Goal: Task Accomplishment & Management: Use online tool/utility

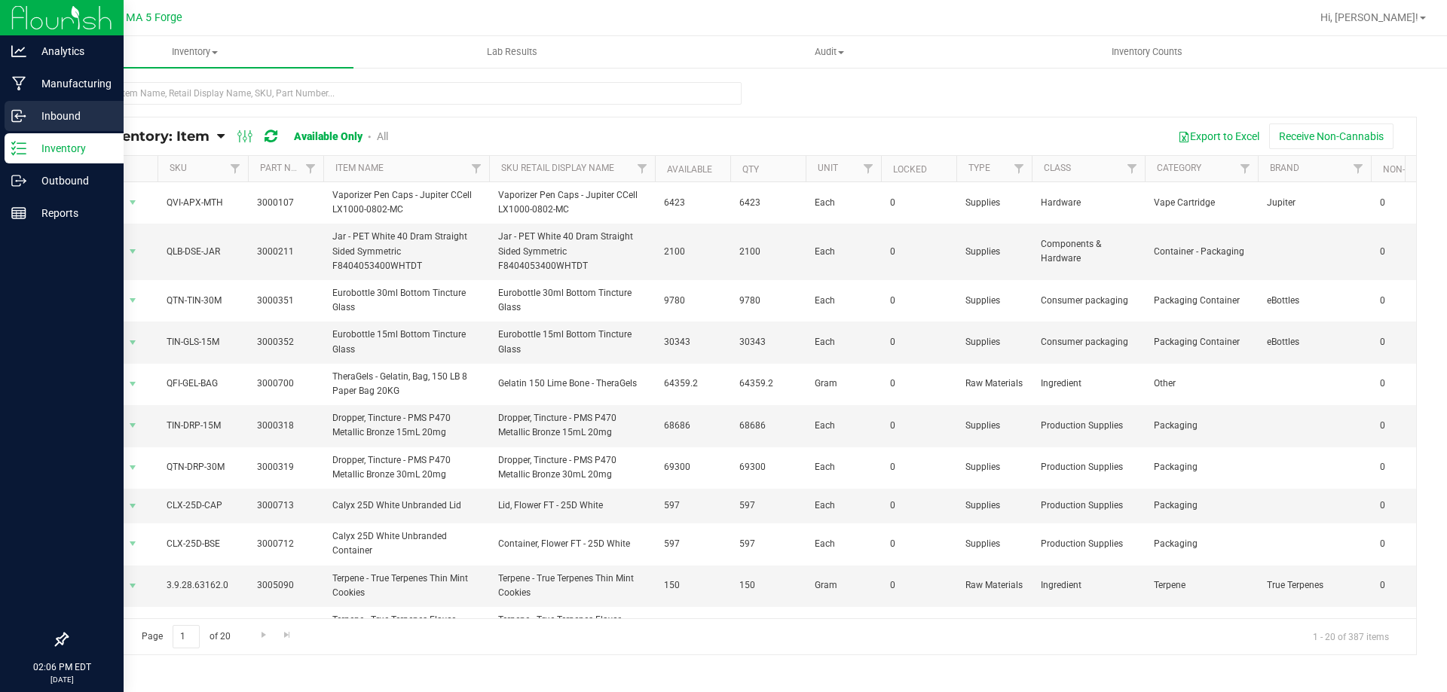
click at [28, 126] on div "Inbound" at bounding box center [64, 116] width 119 height 30
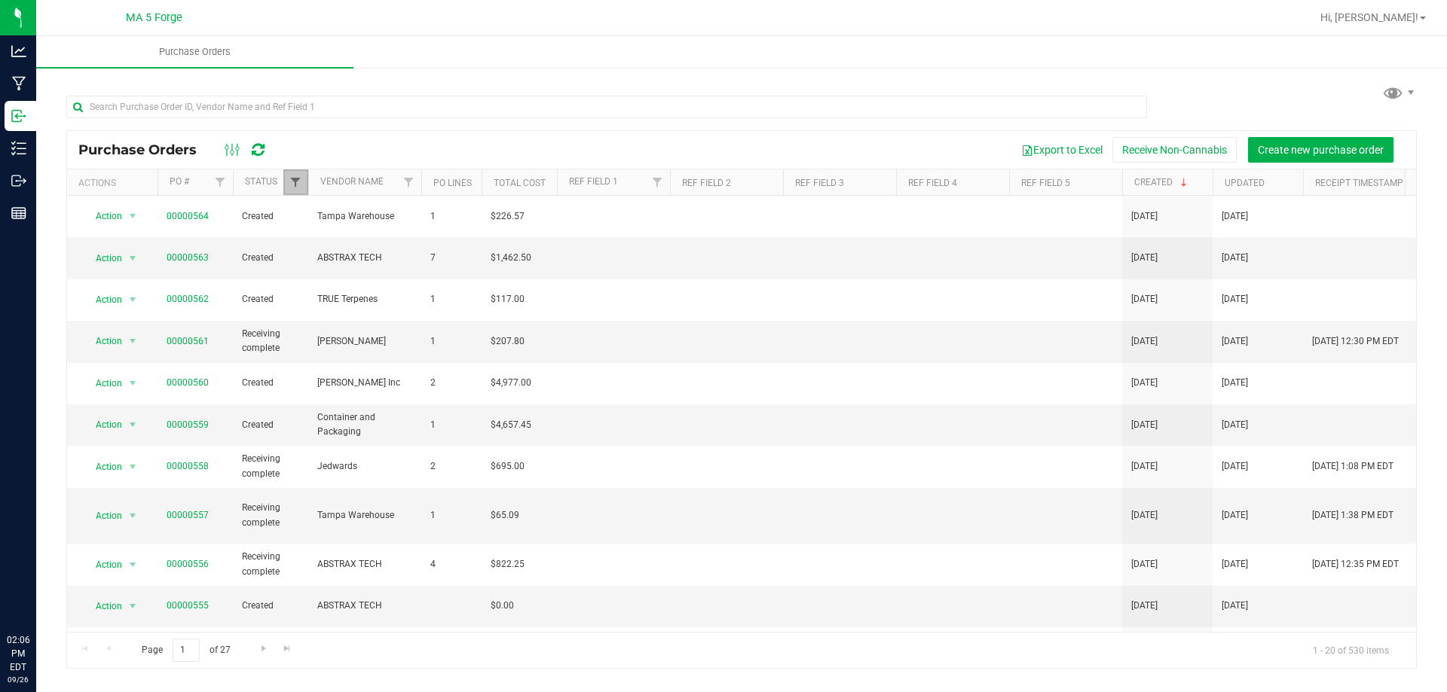
click at [289, 182] on span "Filter" at bounding box center [295, 182] width 12 height 12
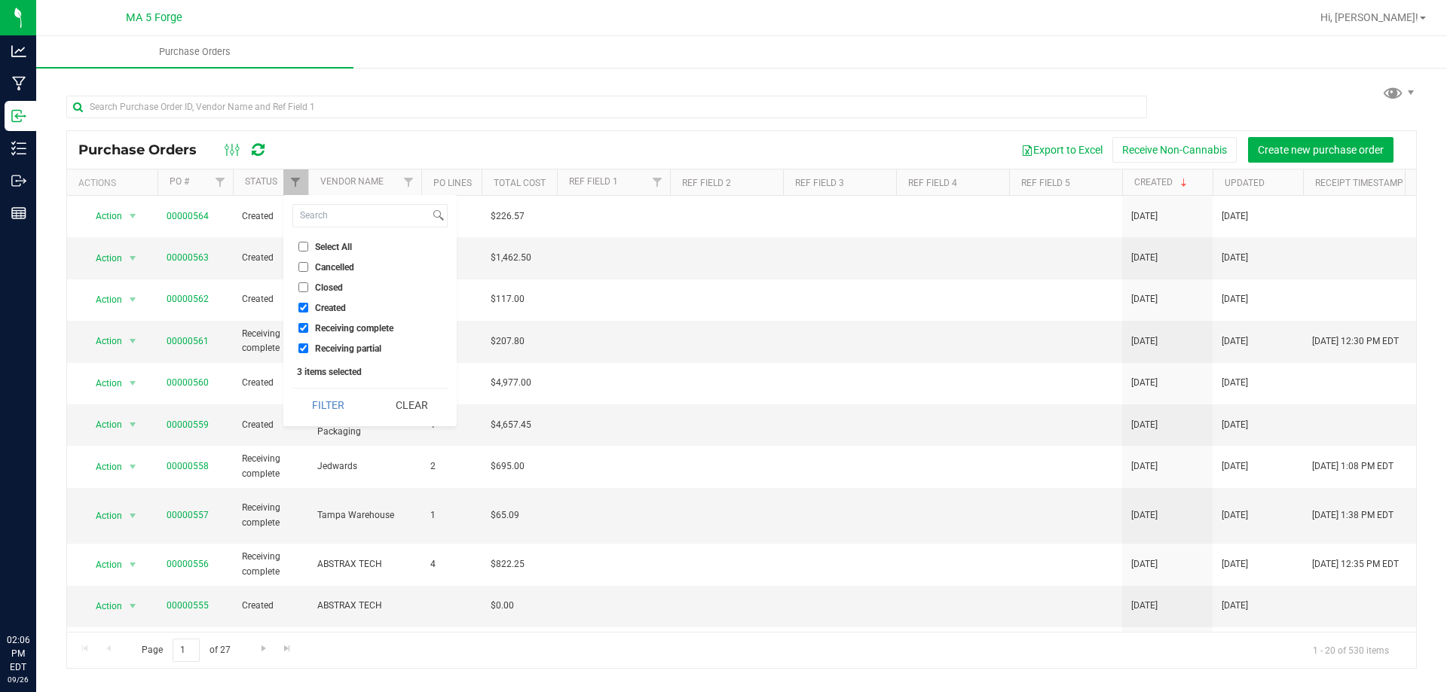
click at [305, 329] on input "Receiving complete" at bounding box center [303, 328] width 10 height 10
checkbox input "false"
click at [326, 398] on button "Filter" at bounding box center [328, 405] width 72 height 33
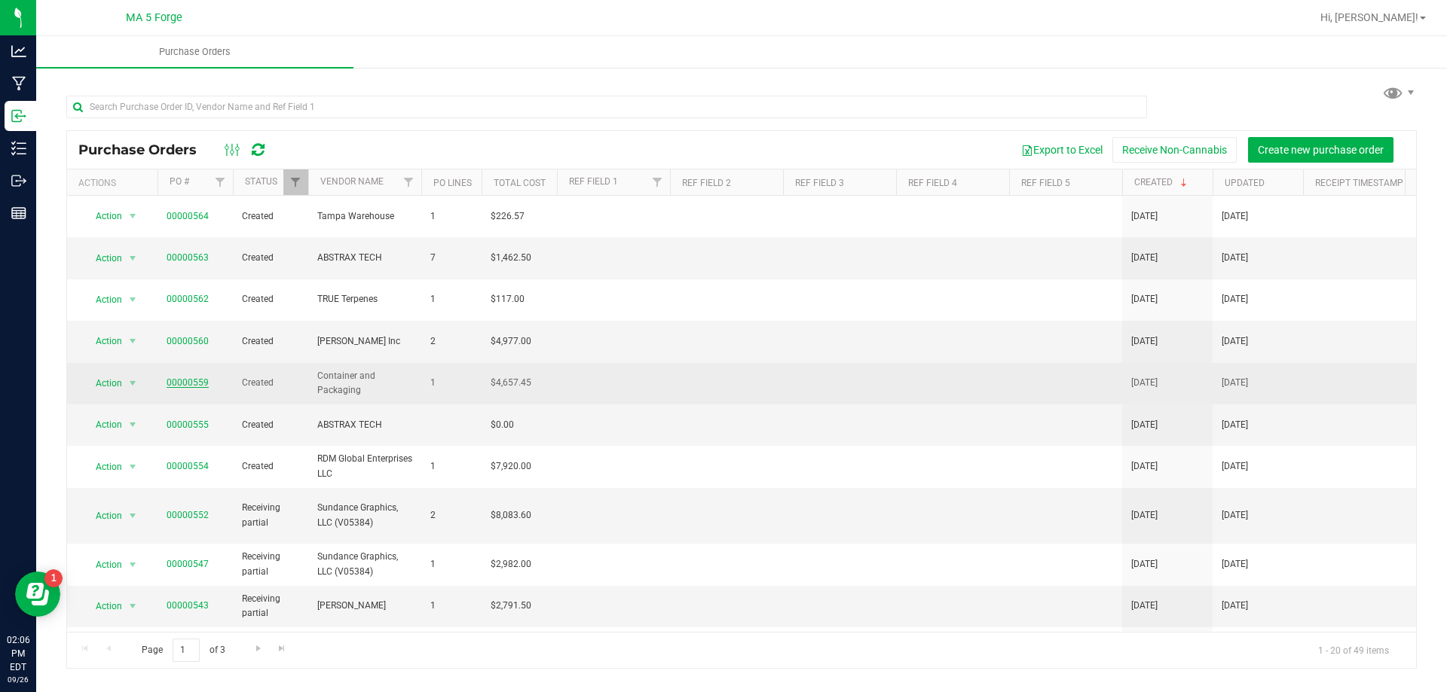
click at [191, 378] on link "00000559" at bounding box center [188, 383] width 42 height 11
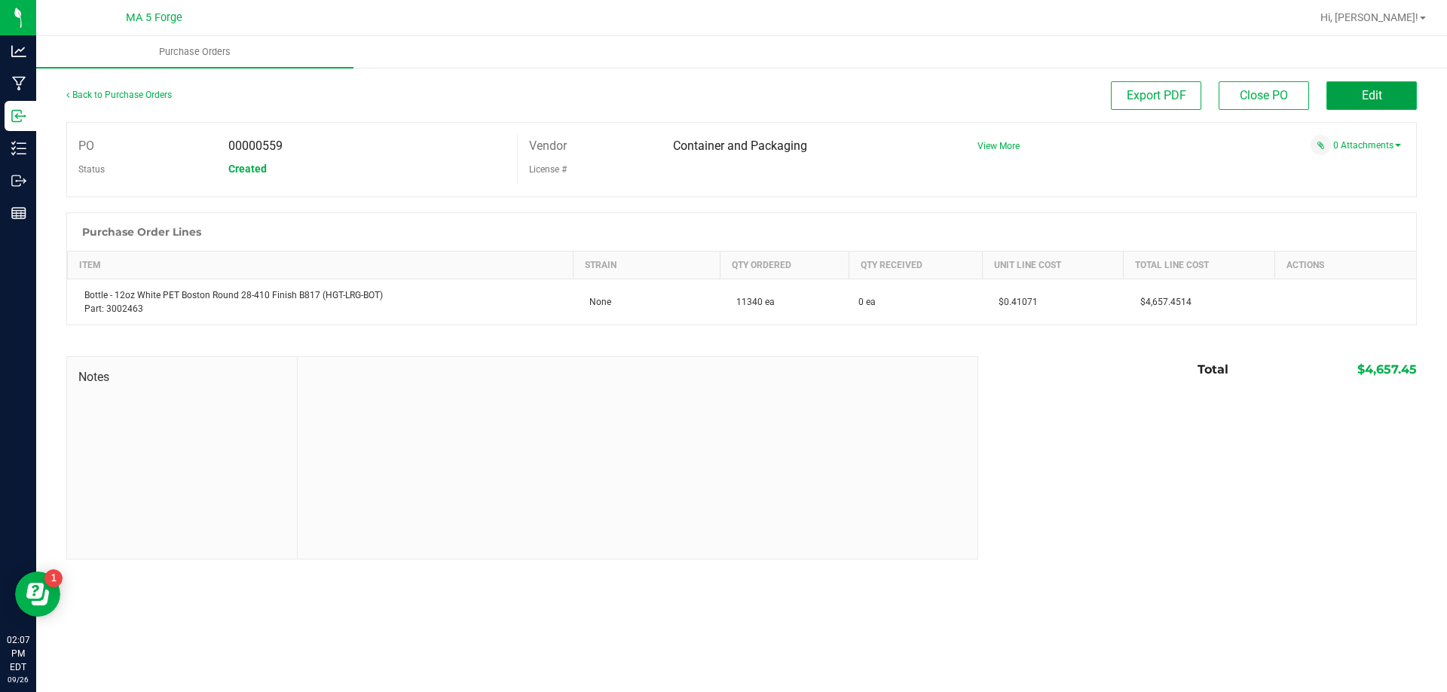
click at [1365, 93] on span "Edit" at bounding box center [1372, 95] width 20 height 14
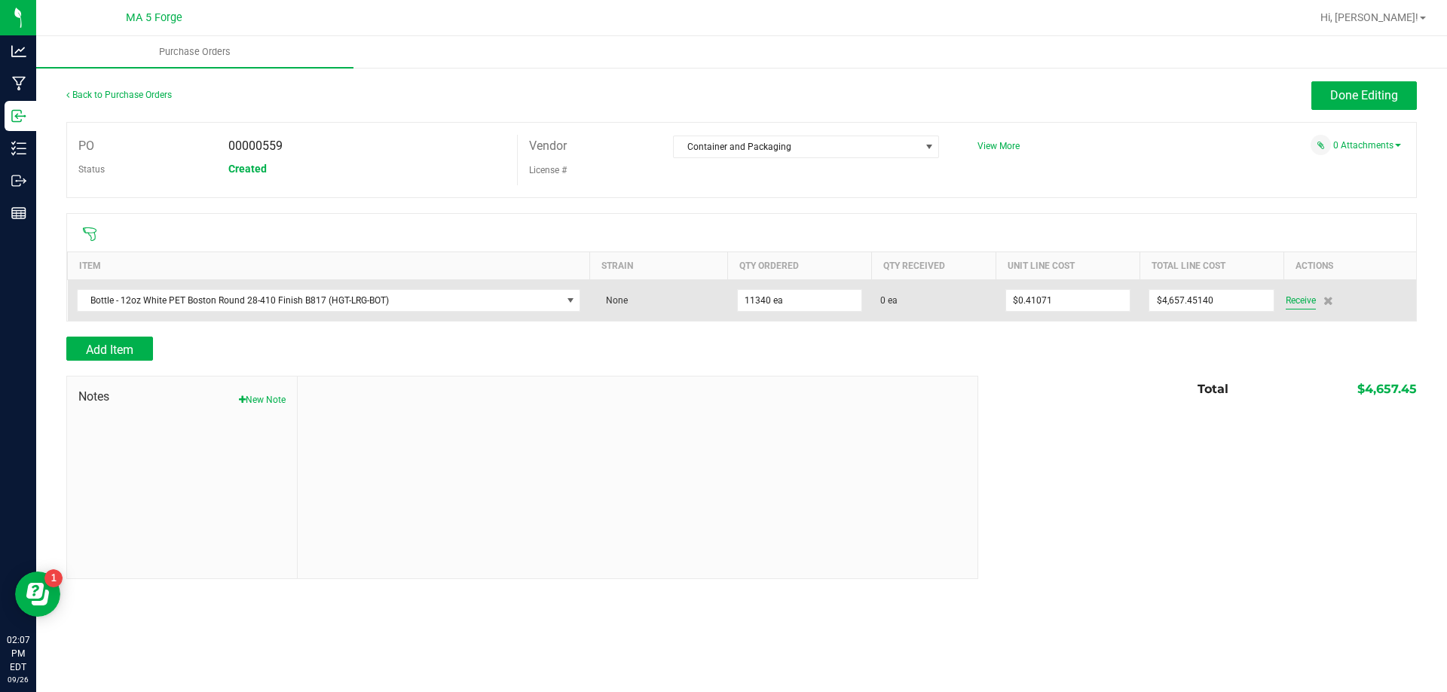
click at [1304, 301] on span "Receive" at bounding box center [1300, 301] width 30 height 18
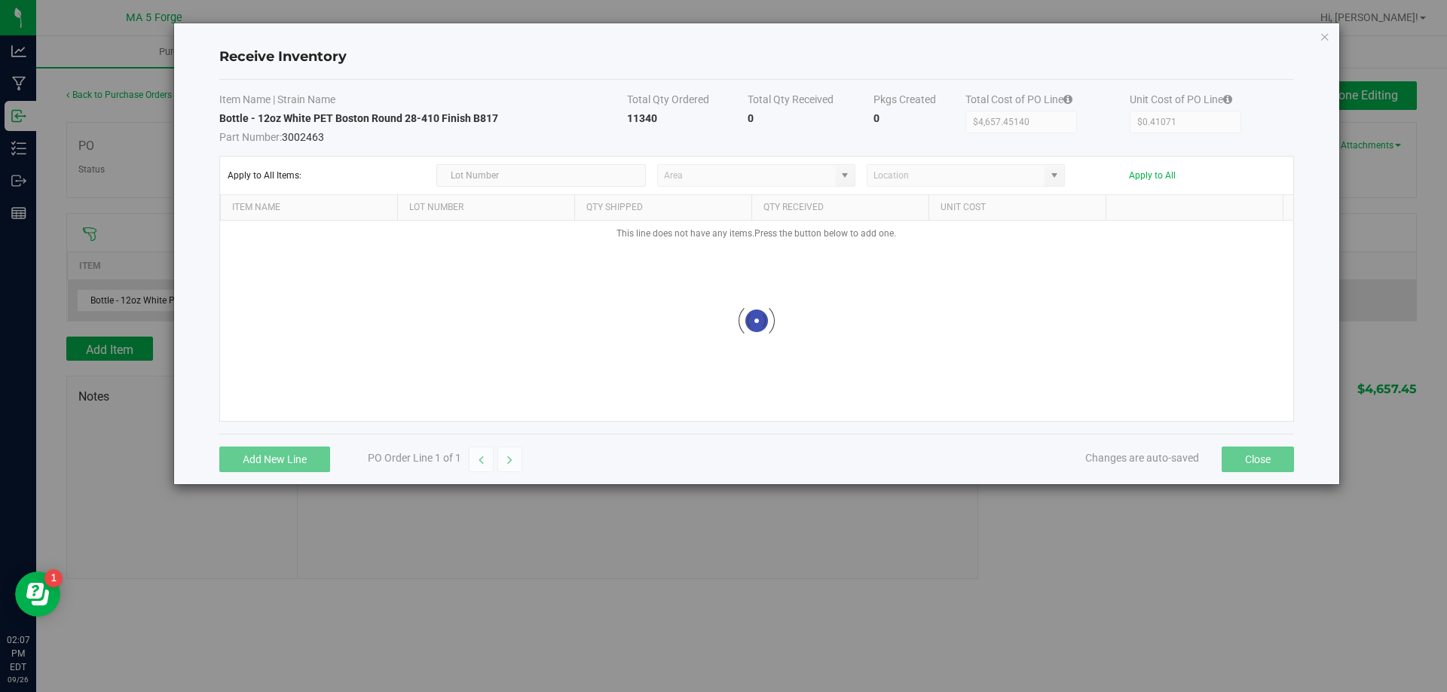
type input "5 FORGE WAREHOUSE"
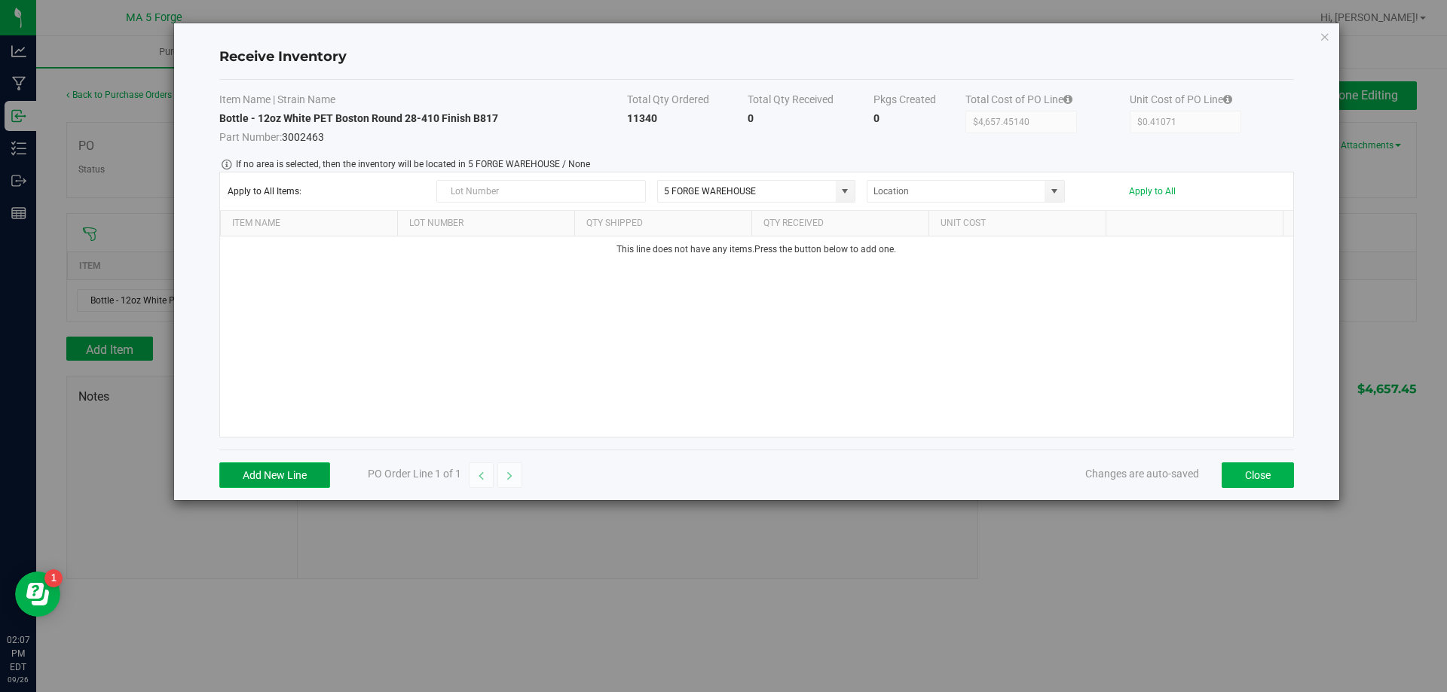
click at [283, 478] on button "Add New Line" at bounding box center [274, 476] width 111 height 26
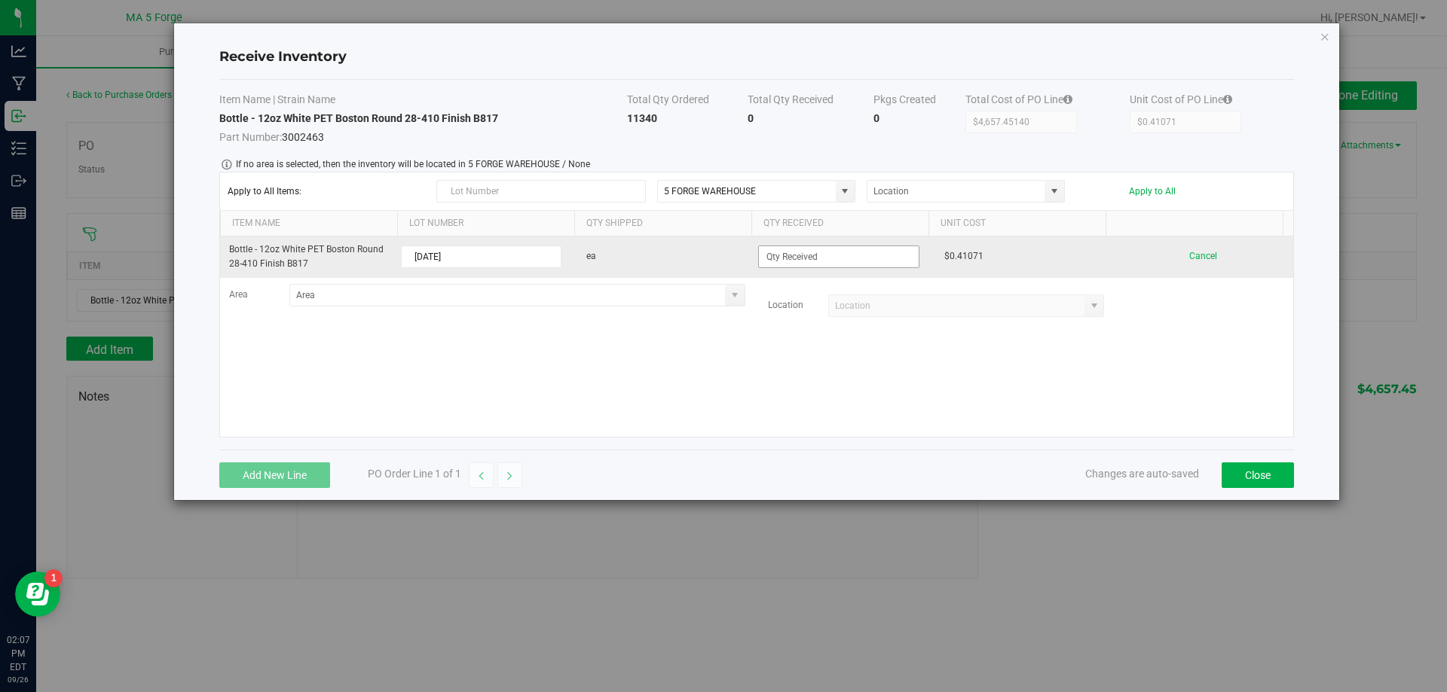
type input "[DATE]"
click at [802, 255] on input at bounding box center [838, 256] width 159 height 21
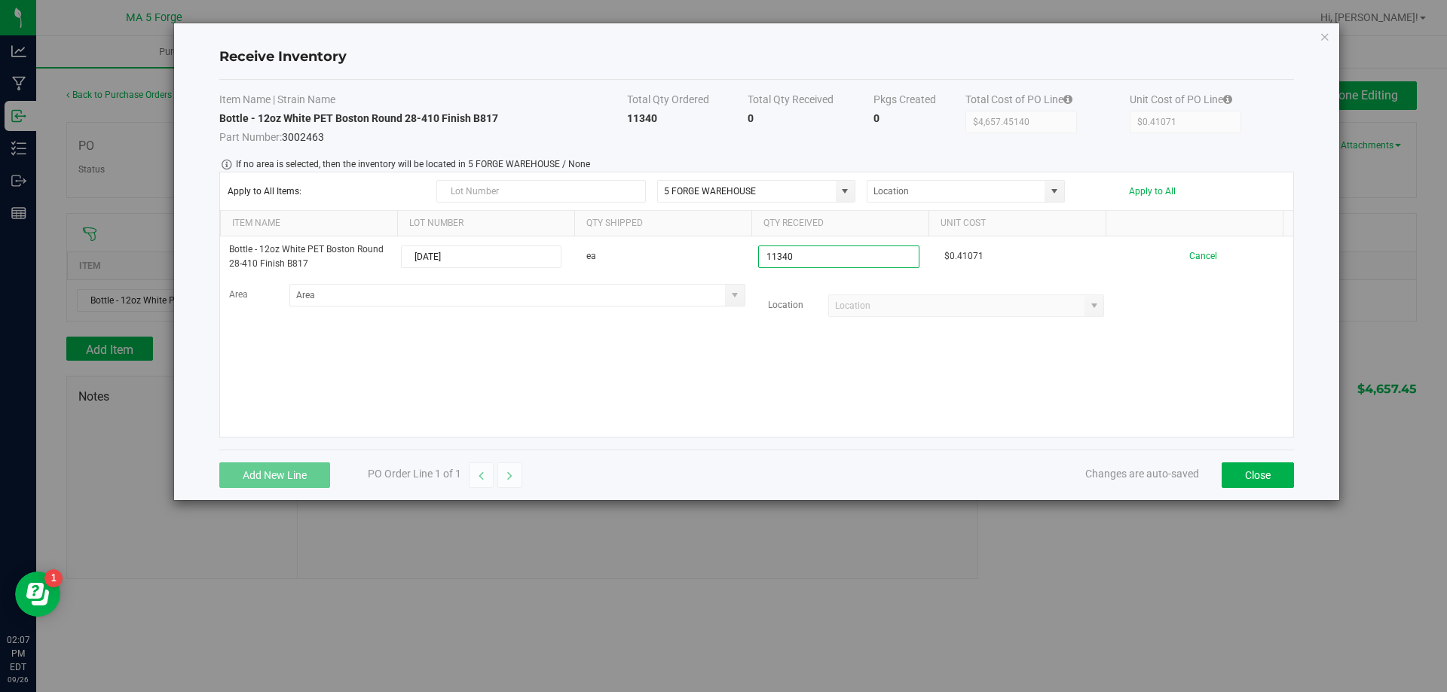
type input "11340 ea"
click at [727, 359] on kendo-grid-list "Bottle - 12oz White PET Boston Round 28-410 Finish B817 [DATE] ea 11340 ea $0.4…" at bounding box center [756, 337] width 1073 height 200
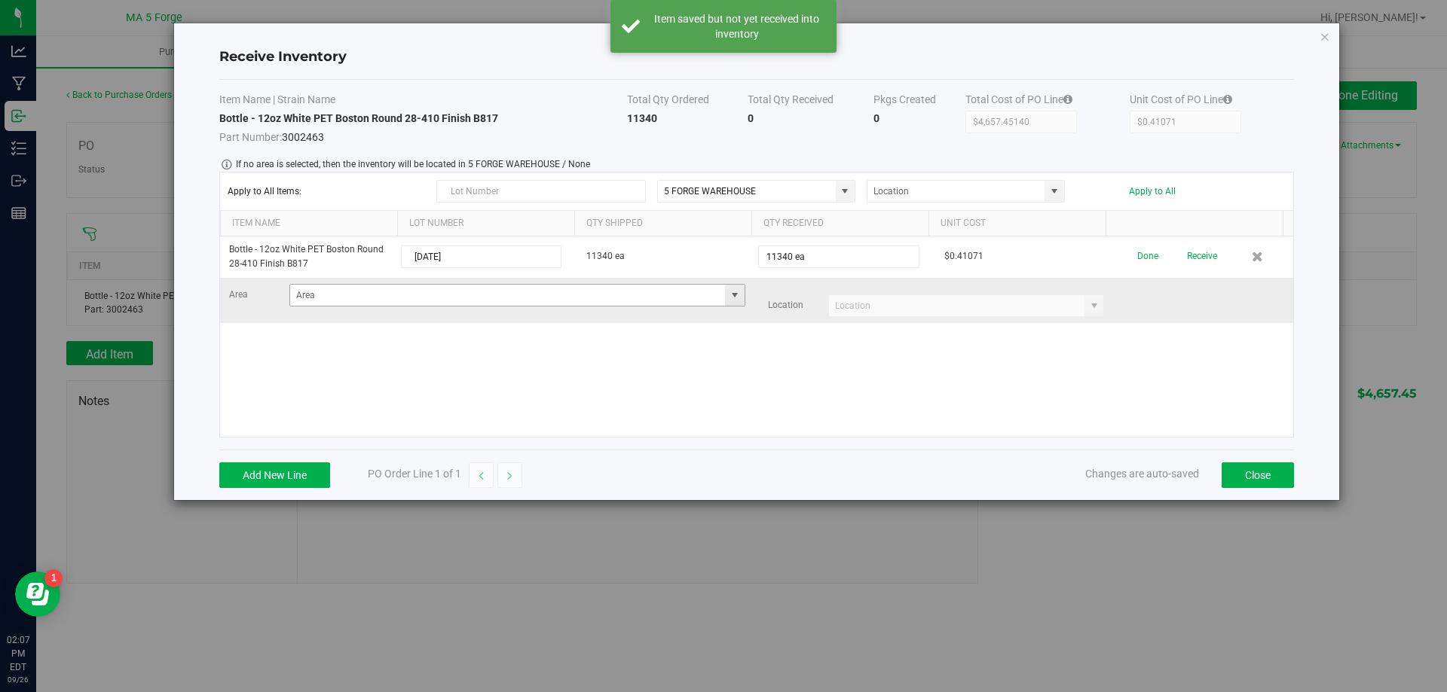
click at [729, 297] on span at bounding box center [735, 295] width 12 height 12
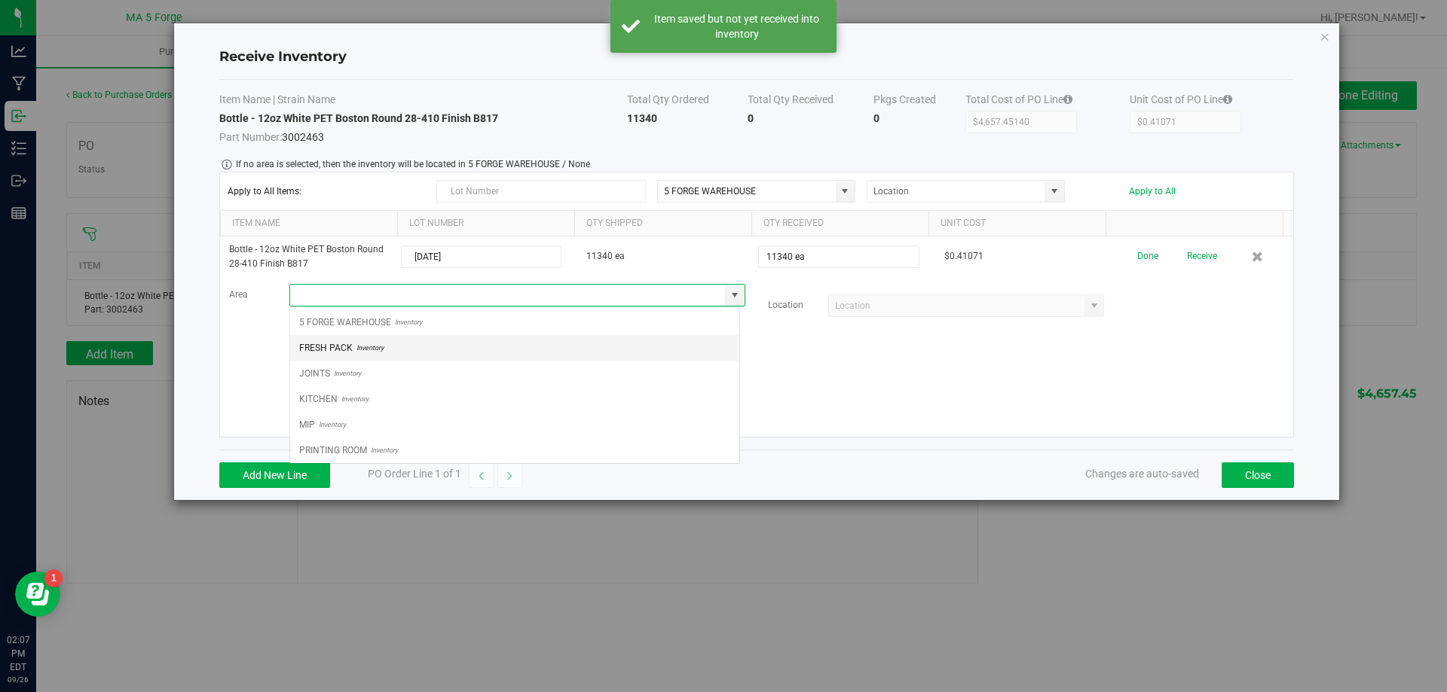
scroll to position [23, 450]
click at [460, 323] on li "5 FORGE WAREHOUSE Inventory" at bounding box center [514, 323] width 449 height 26
type input "5 FORGE WAREHOUSE"
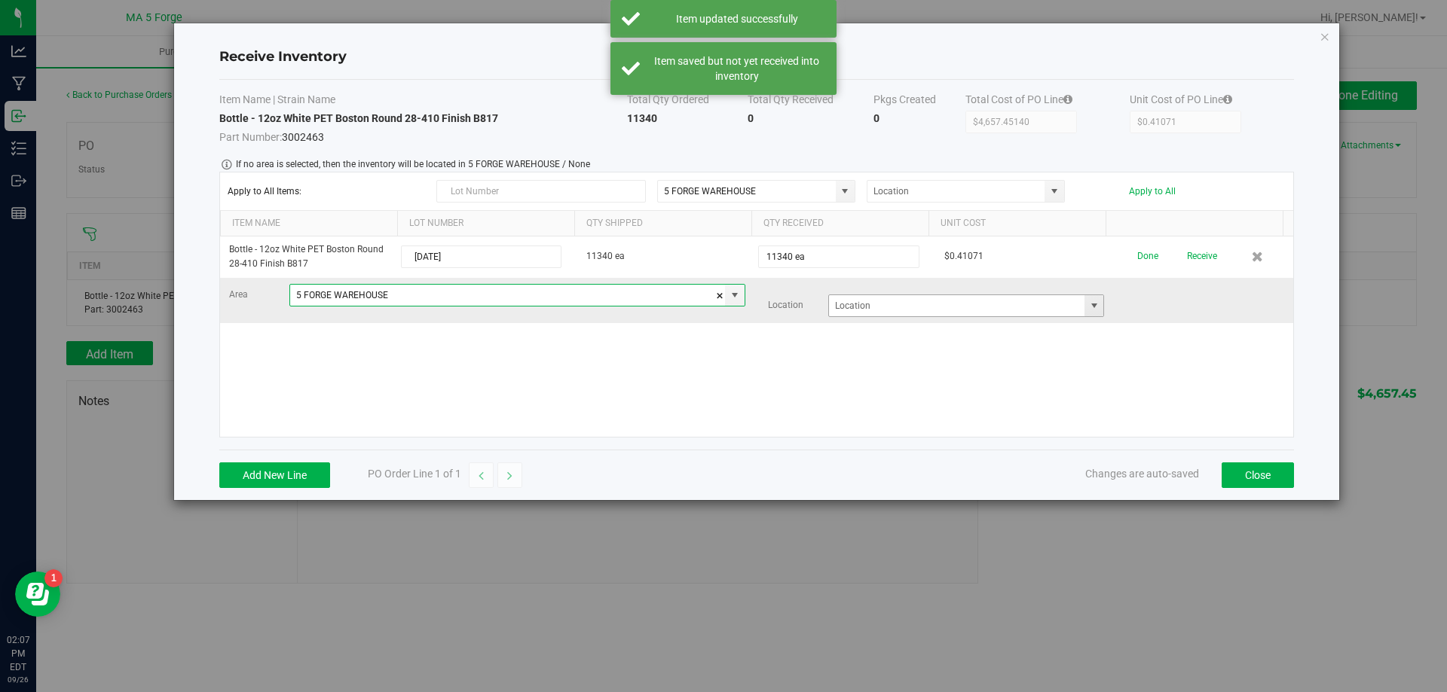
click at [1088, 304] on span at bounding box center [1094, 306] width 12 height 12
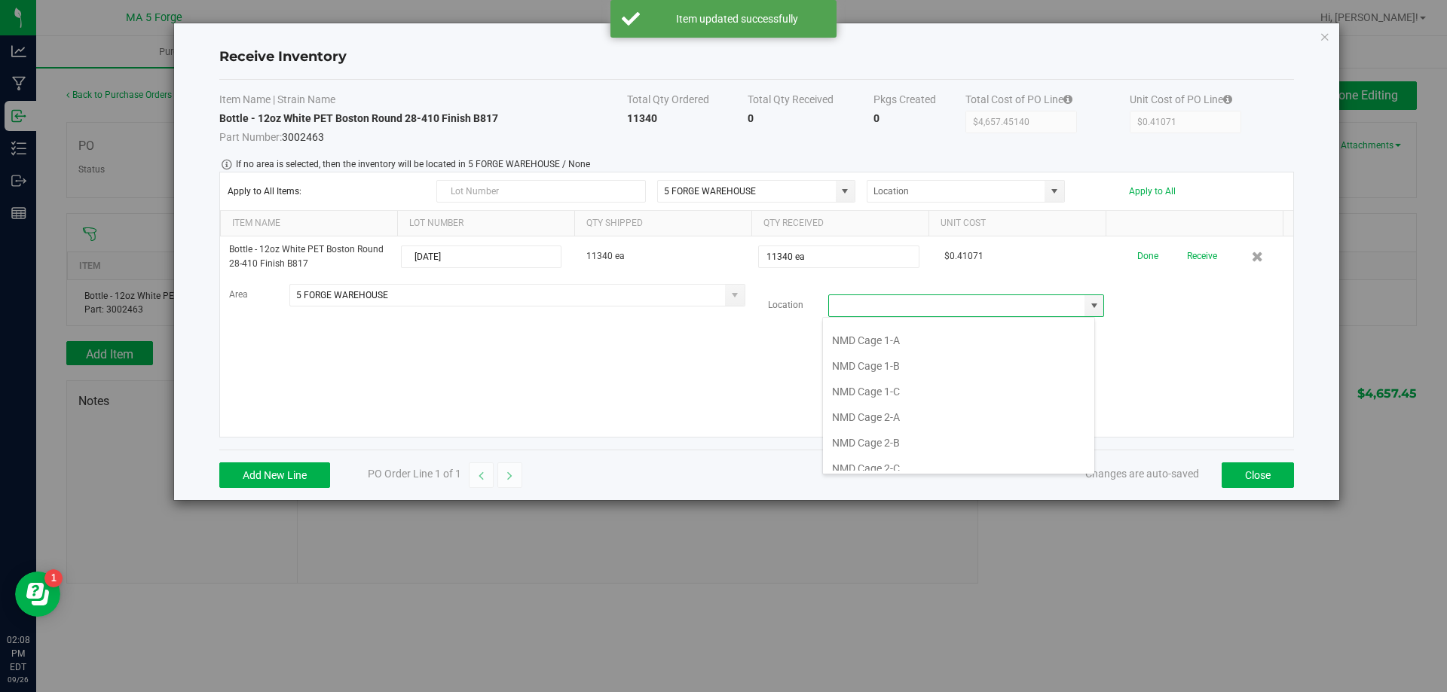
scroll to position [13274, 0]
click at [863, 459] on li "WHSE" at bounding box center [958, 458] width 271 height 26
type input "WHSE"
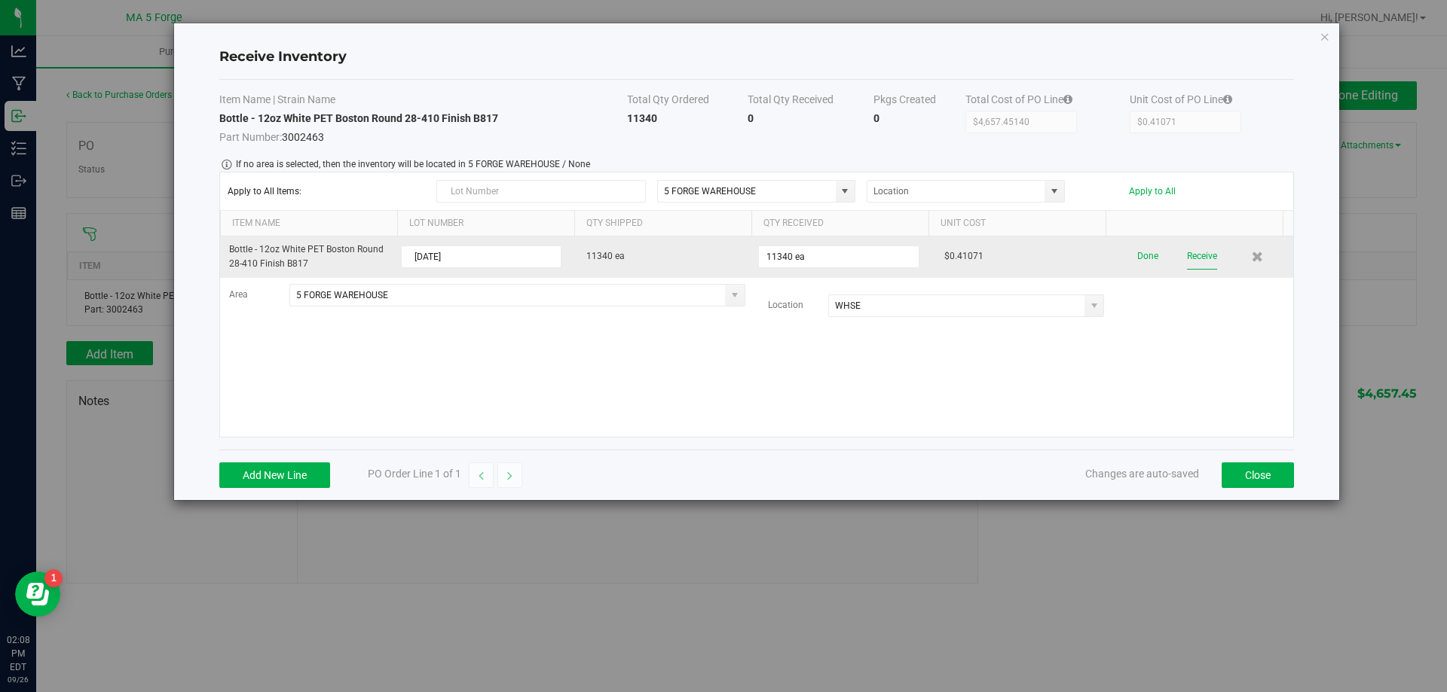
click at [1190, 256] on button "Receive" at bounding box center [1202, 256] width 30 height 26
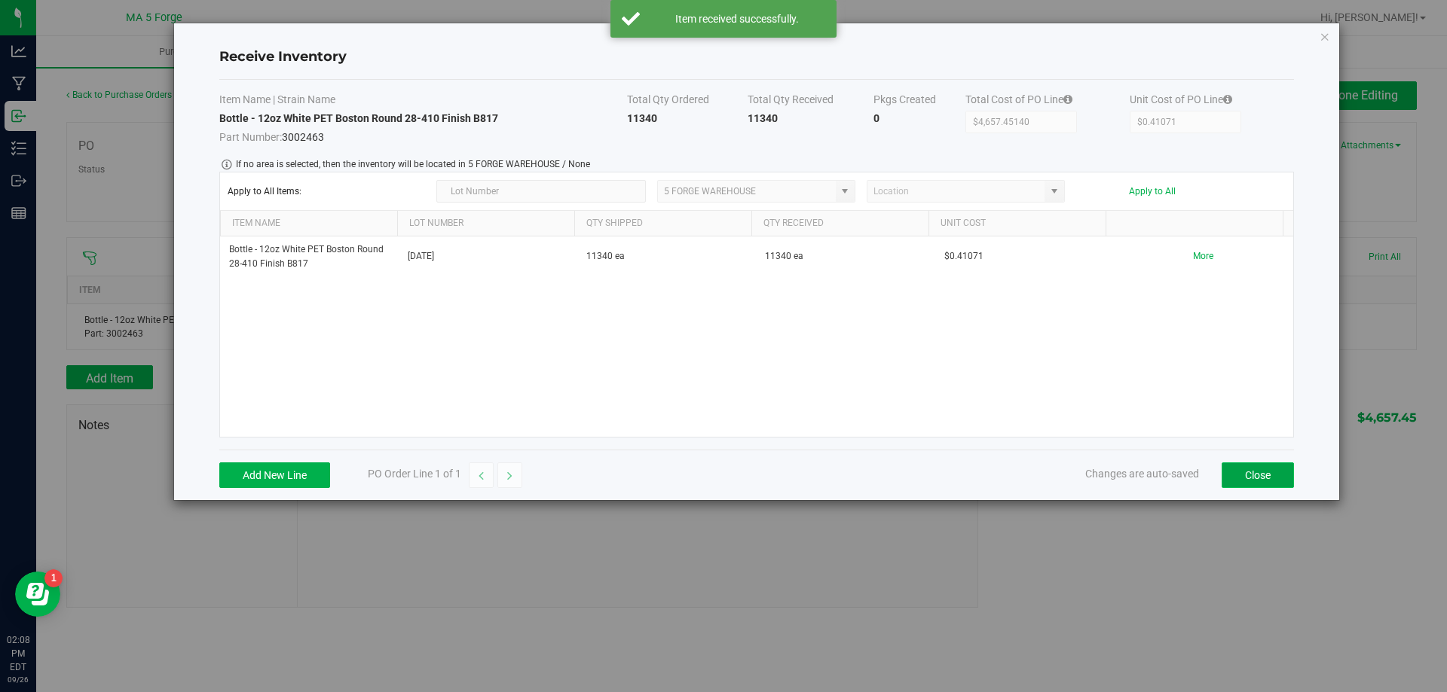
click at [1249, 475] on button "Close" at bounding box center [1257, 476] width 72 height 26
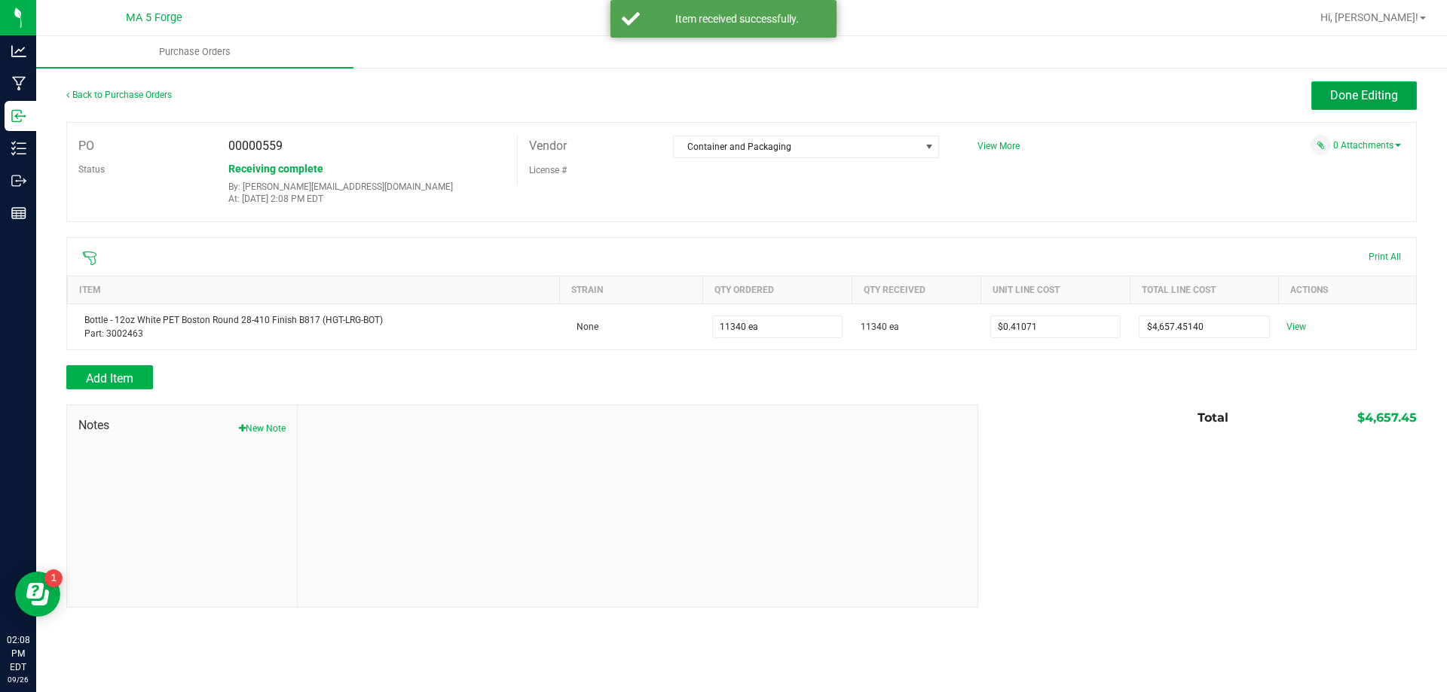
click at [1369, 95] on span "Done Editing" at bounding box center [1364, 95] width 68 height 14
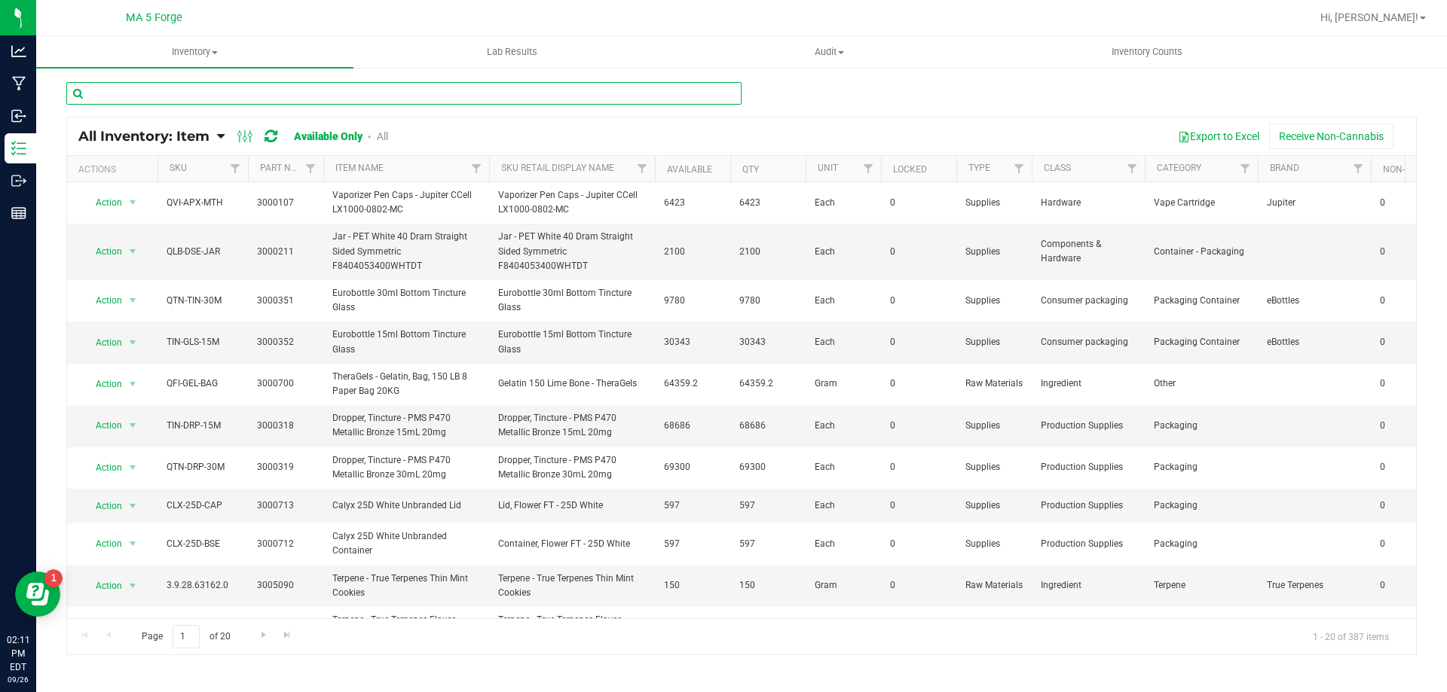
click at [212, 99] on input "text" at bounding box center [403, 93] width 675 height 23
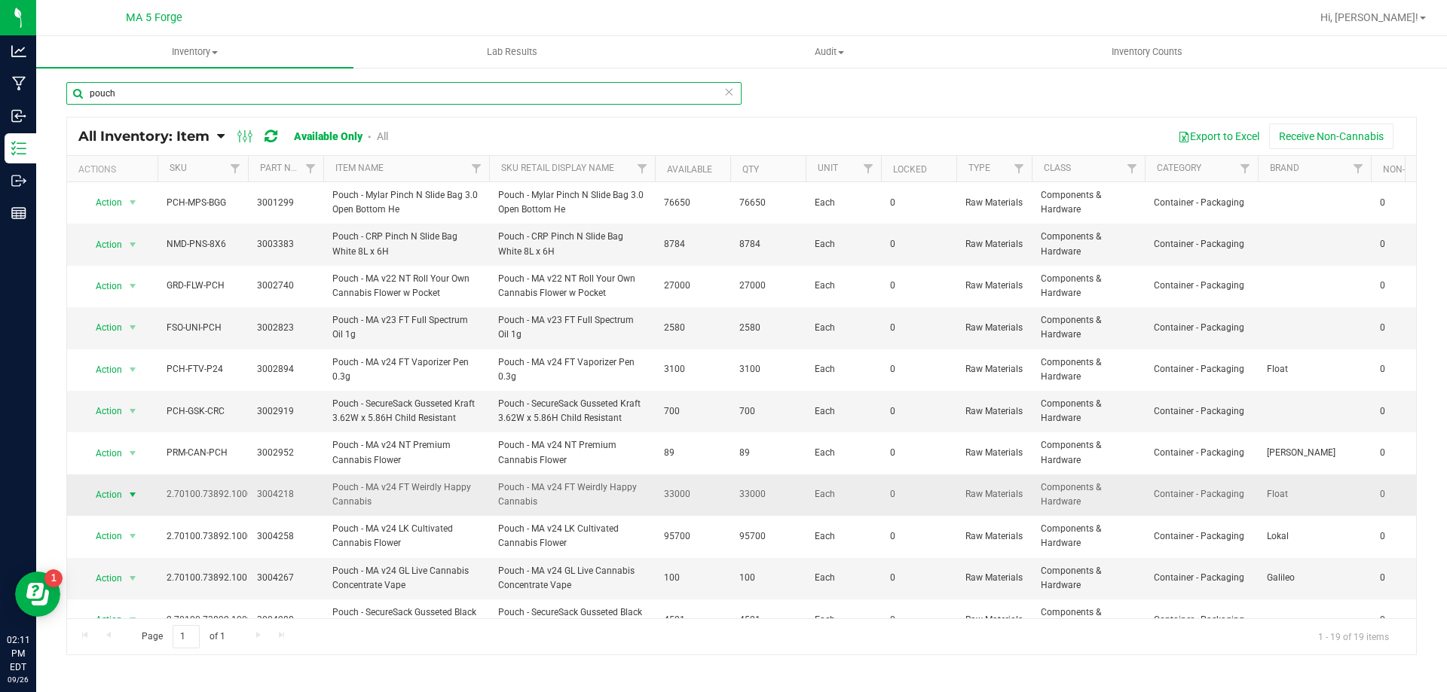
type input "pouch"
click at [130, 497] on span "select" at bounding box center [133, 495] width 12 height 12
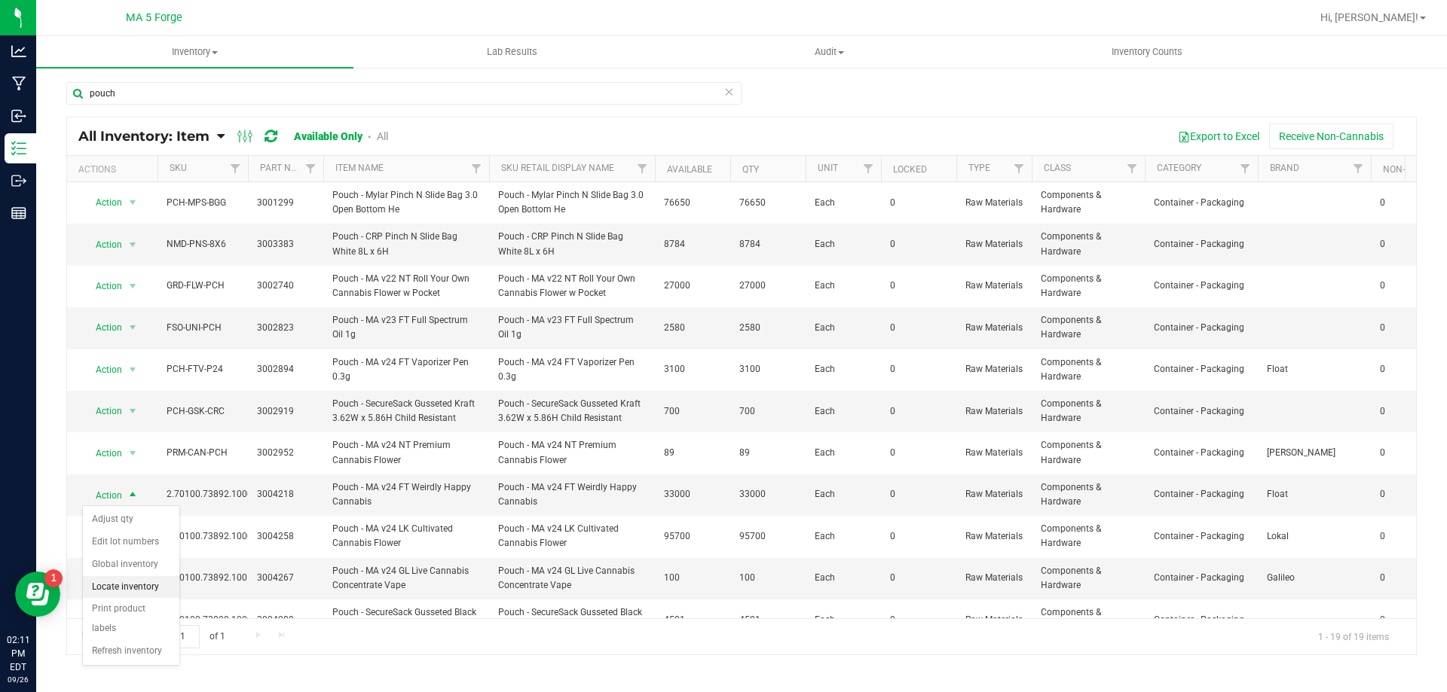
click at [109, 587] on li "Locate inventory" at bounding box center [131, 587] width 96 height 23
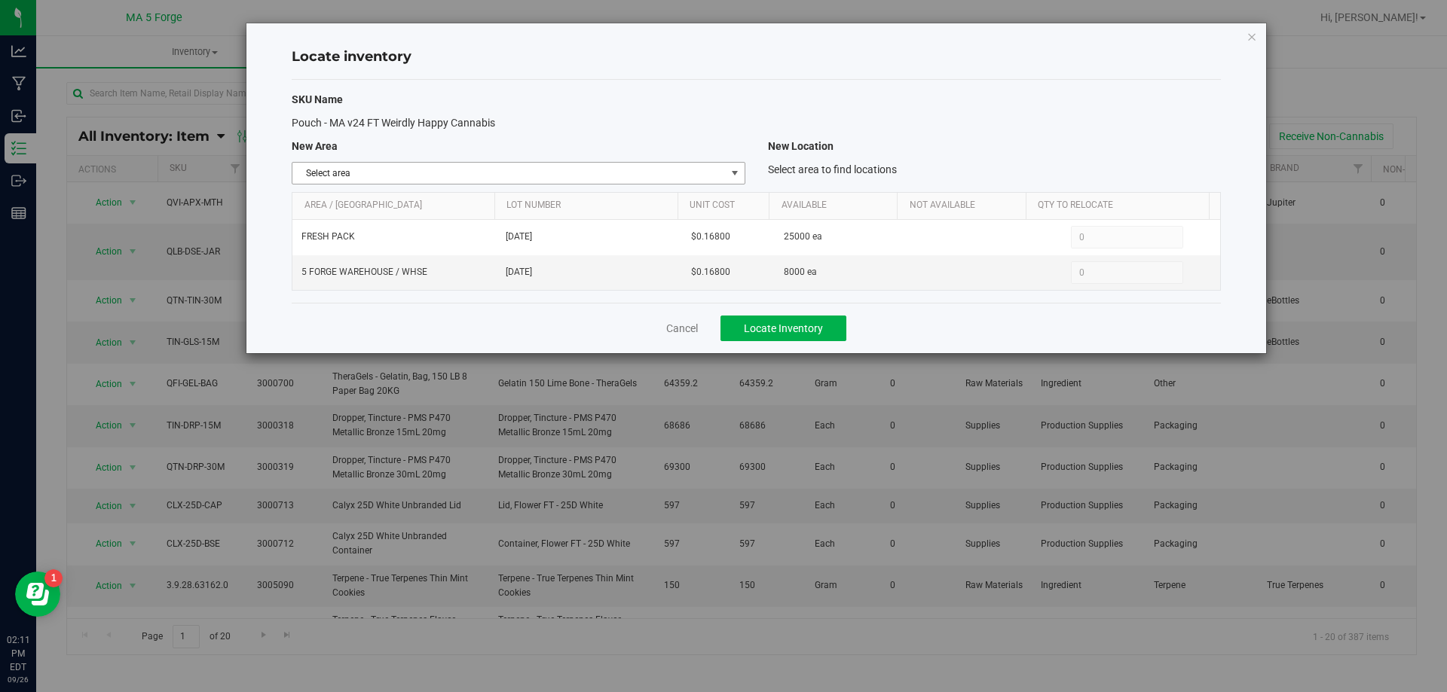
click at [738, 175] on span "select" at bounding box center [735, 173] width 12 height 12
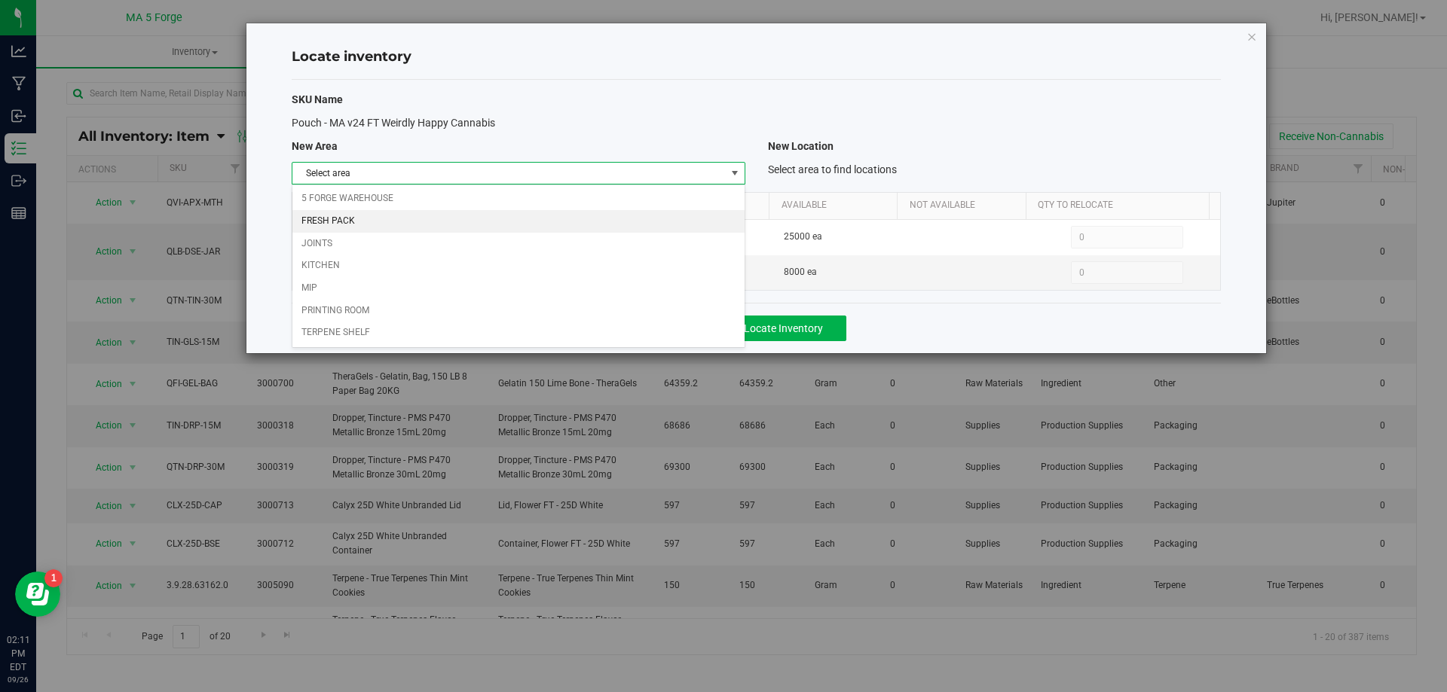
click at [355, 220] on li "FRESH PACK" at bounding box center [517, 221] width 451 height 23
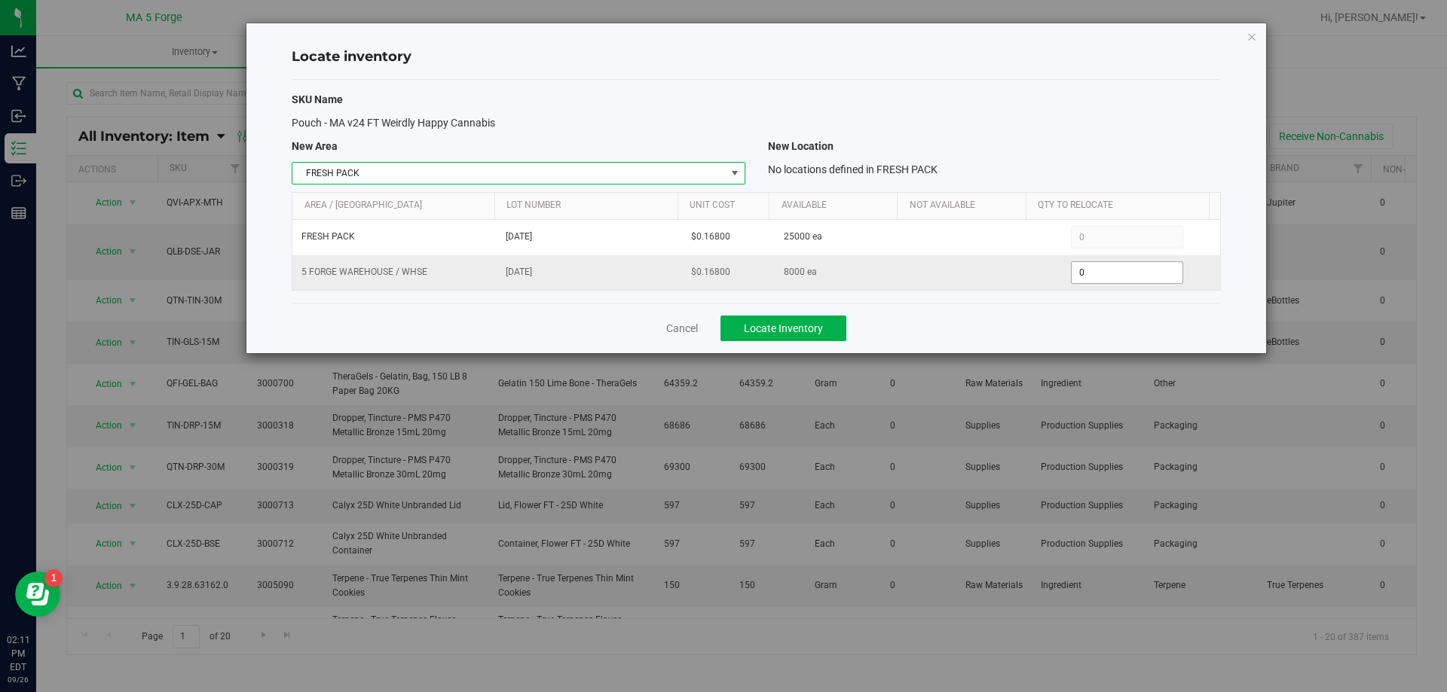
click at [1102, 275] on span "0 0" at bounding box center [1127, 272] width 112 height 23
type input "2000"
type input "2,000"
click at [1149, 128] on div "SKU Name Pouch - MA v24 FT Weirdly Happy Cannabis New Area New Location FRESH P…" at bounding box center [756, 191] width 929 height 223
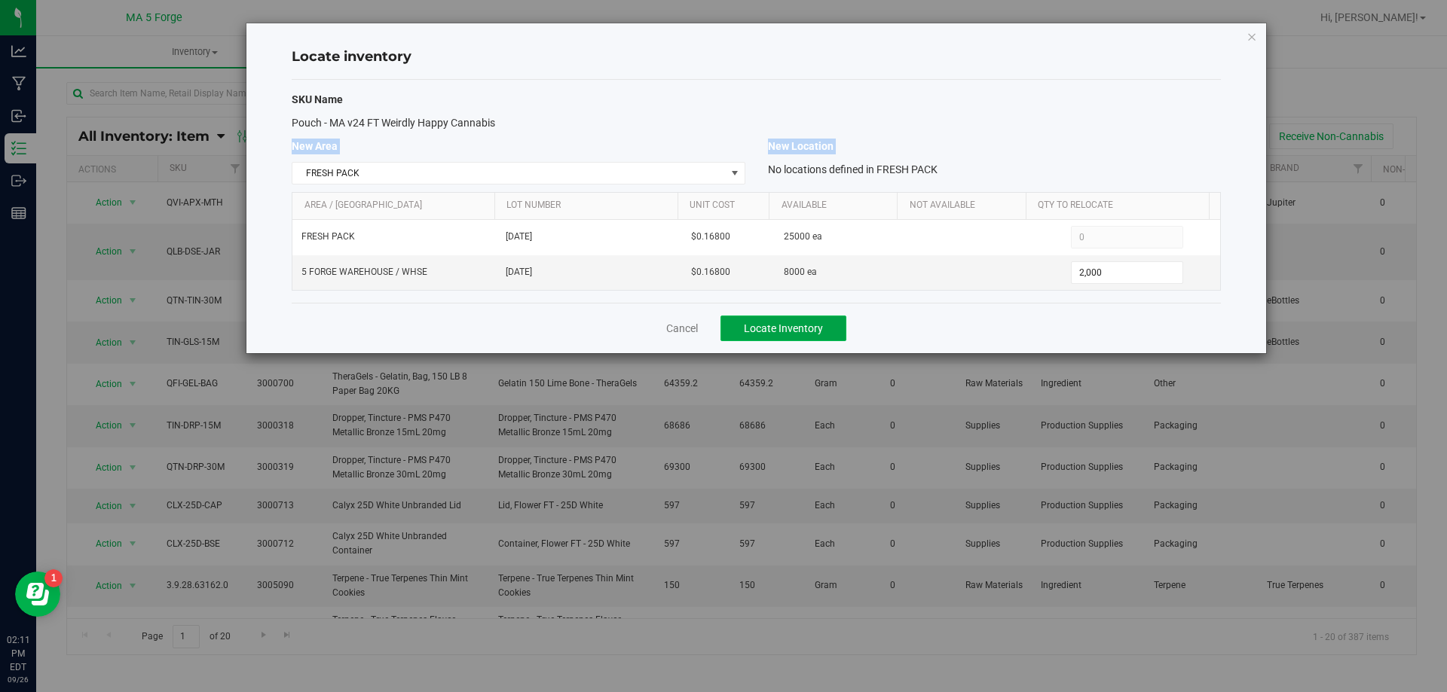
click at [791, 322] on span "Locate Inventory" at bounding box center [783, 328] width 79 height 12
